Goal: Communication & Community: Answer question/provide support

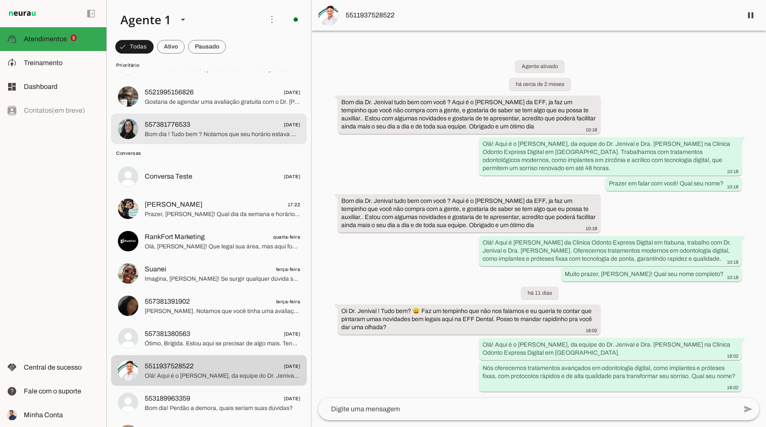
scroll to position [149, 0]
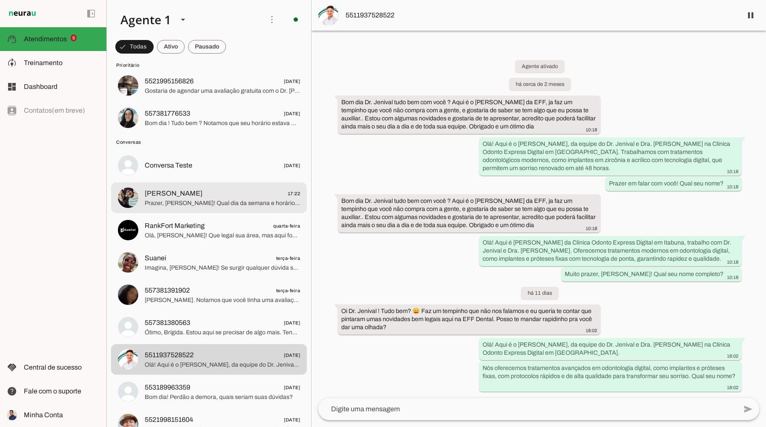
click at [205, 202] on span "Prazer, [PERSON_NAME]! Qual dia da semana e horário você teria mais facilidade …" at bounding box center [222, 203] width 155 height 9
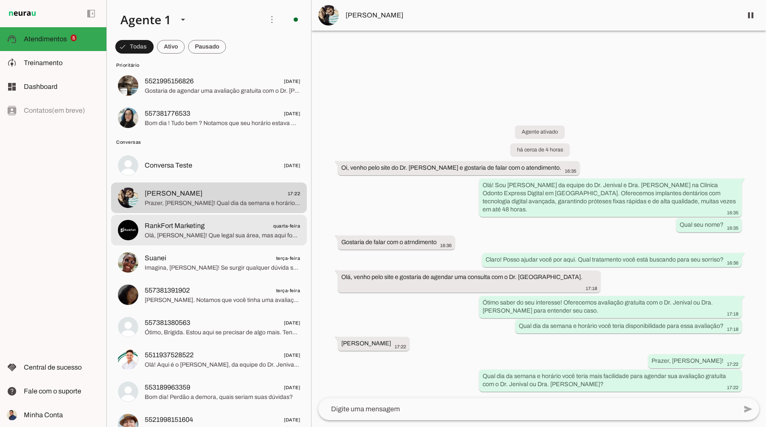
click at [193, 237] on span "Olá, [PERSON_NAME]! Que legal sua área, mas aqui foco em tratamentos odontológi…" at bounding box center [222, 236] width 155 height 9
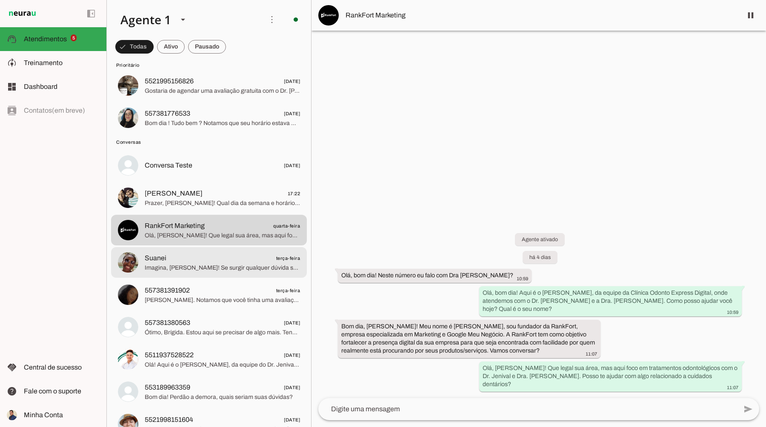
click at [184, 262] on span "Suanei terça-feira" at bounding box center [222, 258] width 155 height 11
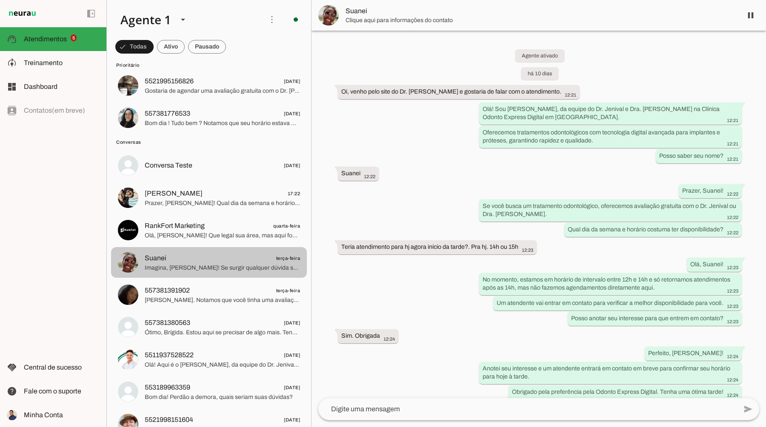
scroll to position [509, 0]
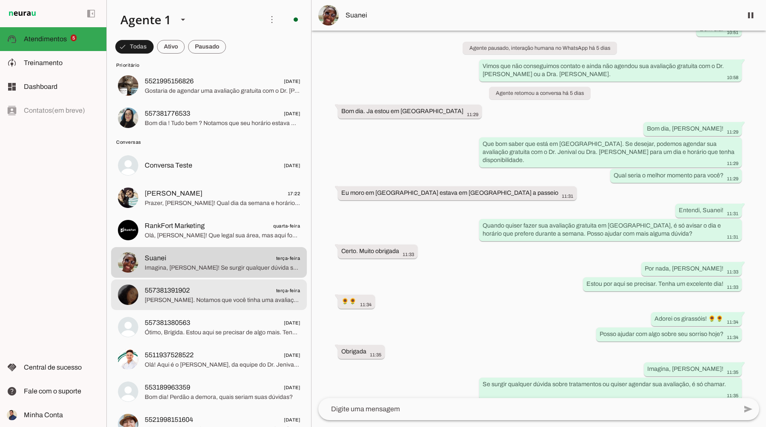
click at [185, 292] on span "557381391902" at bounding box center [167, 291] width 45 height 10
